Goal: Find specific page/section: Find specific page/section

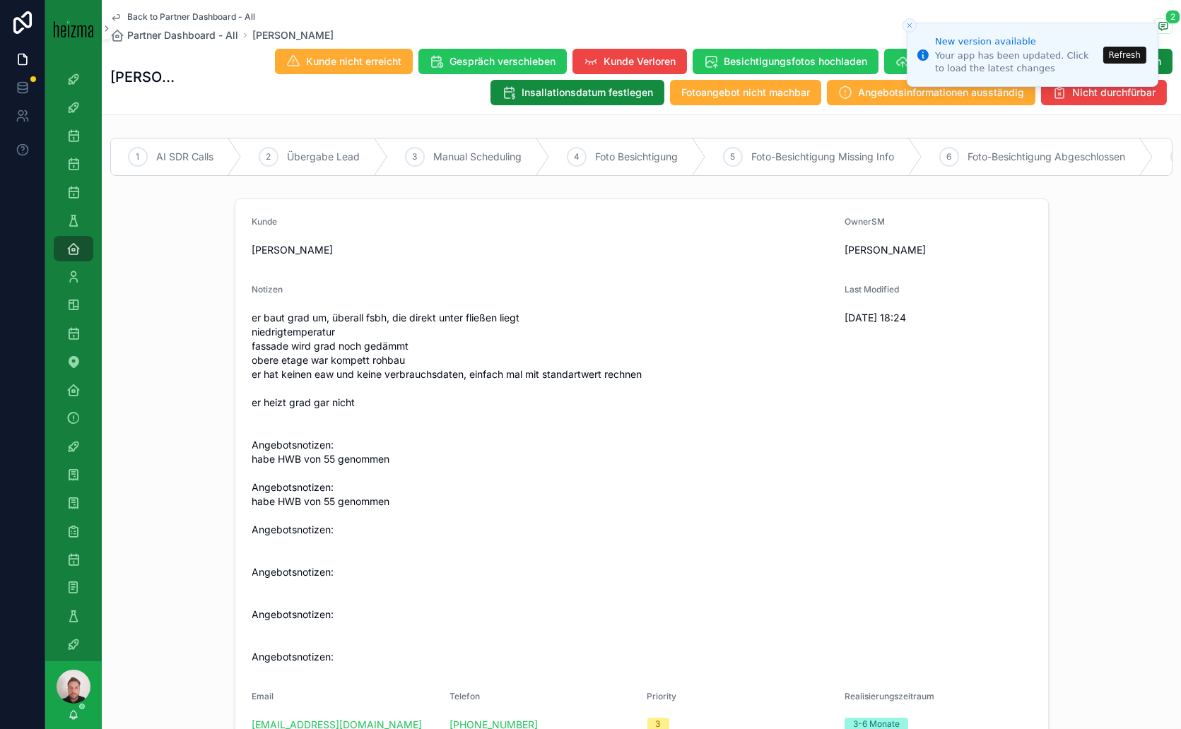
click at [1132, 52] on button "Refresh" at bounding box center [1124, 55] width 43 height 17
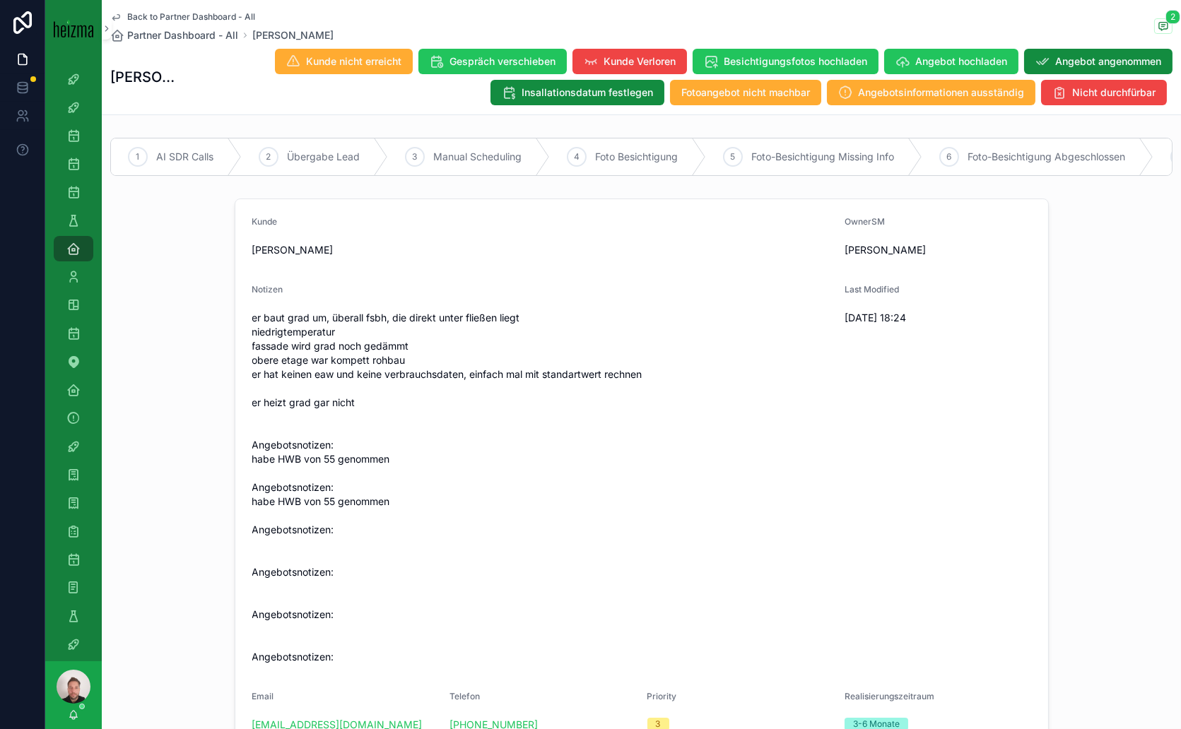
click at [199, 18] on span "Back to Partner Dashboard - All" at bounding box center [191, 16] width 128 height 11
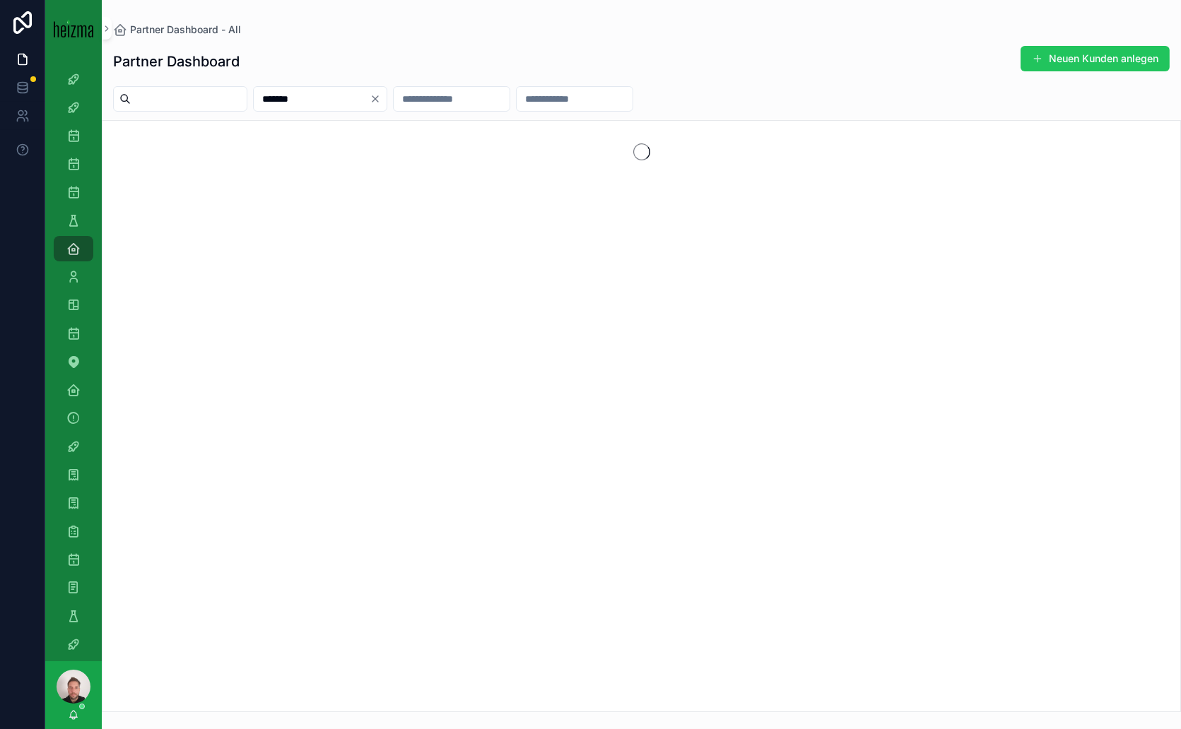
drag, startPoint x: 355, startPoint y: 99, endPoint x: 284, endPoint y: 98, distance: 70.7
click at [284, 98] on input "*******" at bounding box center [312, 99] width 116 height 20
click at [478, 93] on input "scrollable content" at bounding box center [435, 99] width 116 height 20
type input "*"
